Goal: Information Seeking & Learning: Learn about a topic

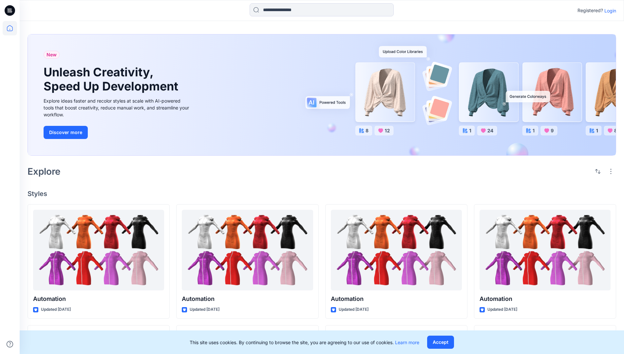
click at [366, 34] on div "New Unleash Creativity, Speed Up Development Explore ideas faster and recolor s…" at bounding box center [322, 96] width 589 height 135
click at [47, 171] on h2 "Explore" at bounding box center [44, 171] width 33 height 10
click at [38, 192] on h4 "Styles" at bounding box center [322, 194] width 589 height 8
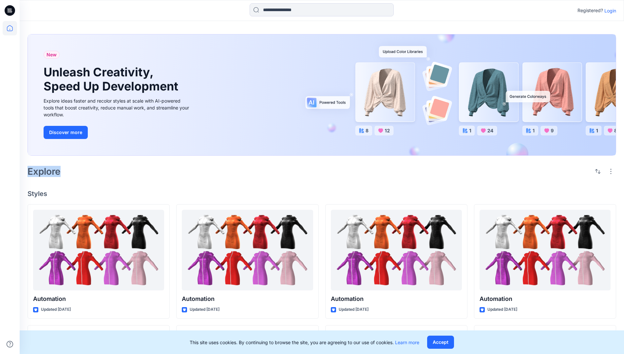
click at [38, 192] on h4 "Styles" at bounding box center [322, 194] width 589 height 8
click at [92, 181] on div "New Unleash Creativity, Speed Up Development Explore ideas faster and recolor s…" at bounding box center [322, 306] width 604 height 571
click at [589, 9] on p "Registered?" at bounding box center [590, 11] width 26 height 8
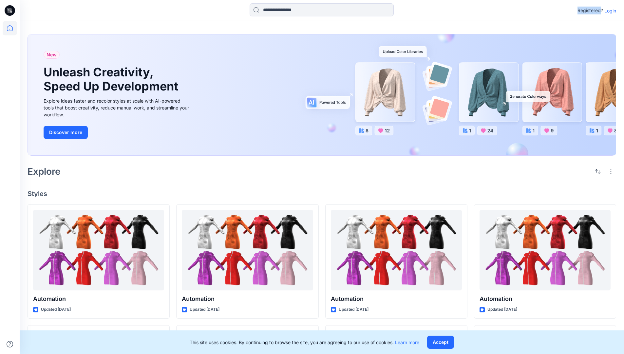
click at [589, 9] on p "Registered?" at bounding box center [590, 11] width 26 height 8
click at [551, 11] on div "Registered? Login" at bounding box center [322, 10] width 604 height 14
click at [619, 11] on div "Registered? Login" at bounding box center [322, 10] width 604 height 14
click at [274, 12] on input at bounding box center [322, 9] width 144 height 13
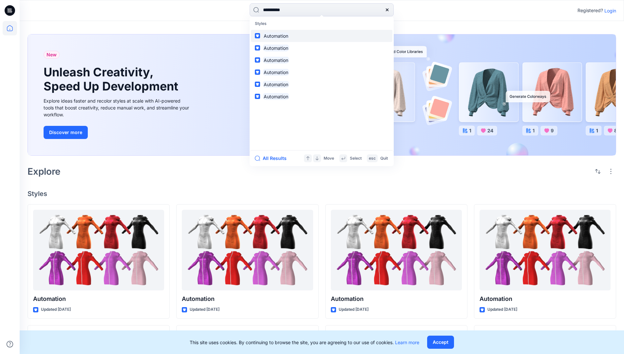
type input "**********"
click at [279, 35] on mark "Automation" at bounding box center [276, 36] width 27 height 8
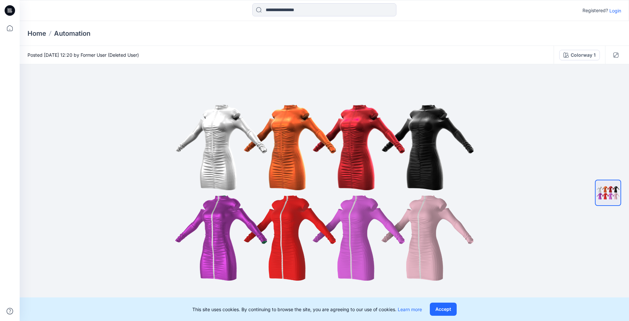
click at [77, 33] on p "Automation" at bounding box center [72, 33] width 36 height 9
click at [10, 10] on icon at bounding box center [10, 10] width 3 height 0
